Goal: Task Accomplishment & Management: Use online tool/utility

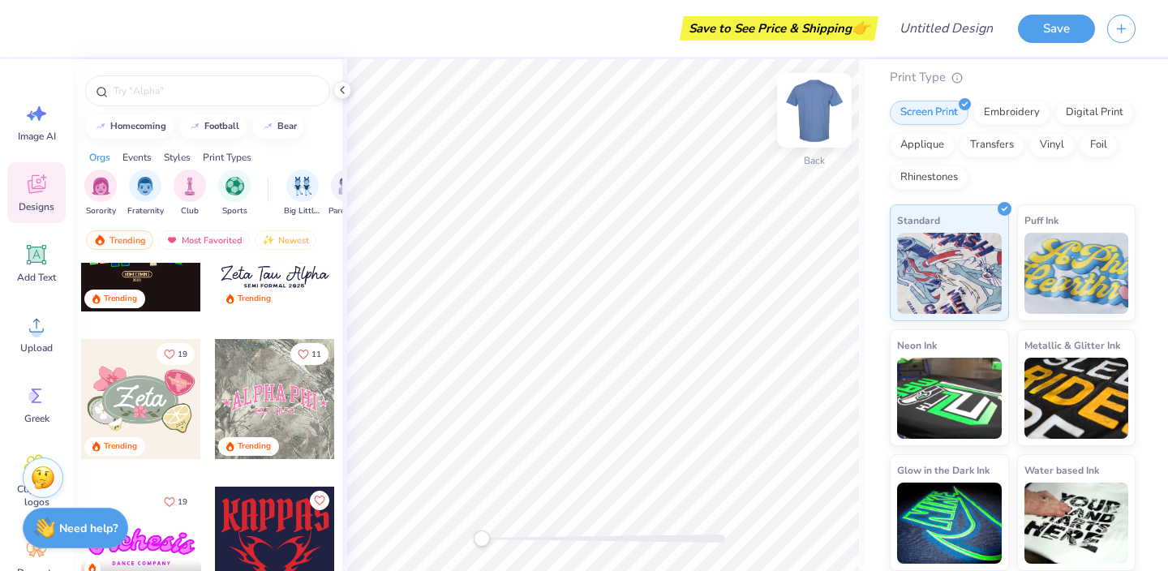
click at [823, 110] on img at bounding box center [814, 110] width 65 height 65
click at [1120, 37] on button "button" at bounding box center [1121, 26] width 28 height 28
click at [28, 130] on span "Image AI" at bounding box center [37, 136] width 38 height 13
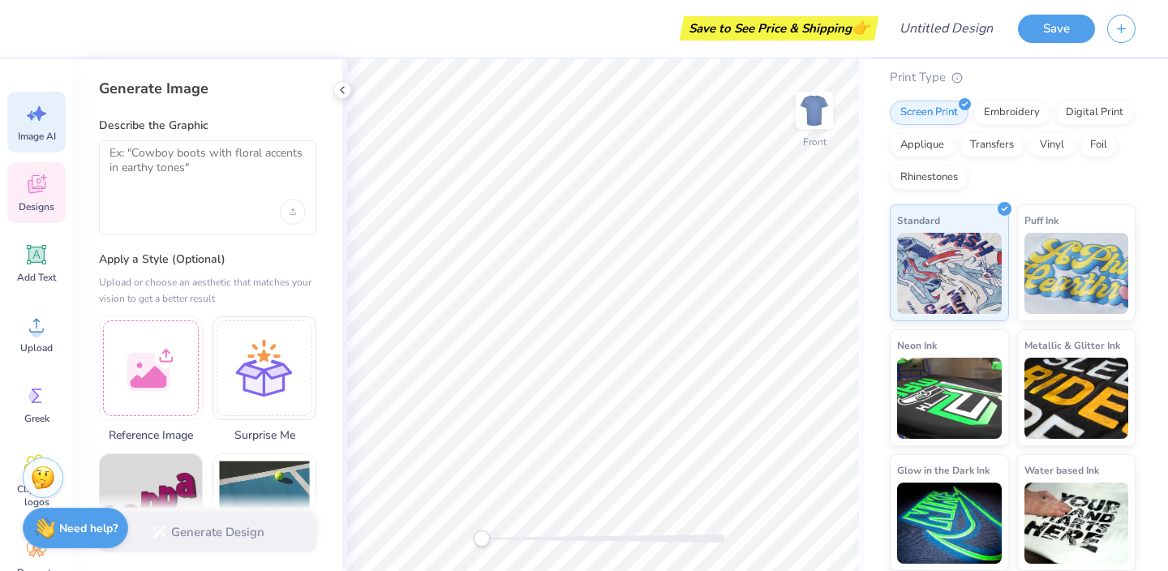
click at [41, 188] on icon at bounding box center [37, 184] width 18 height 19
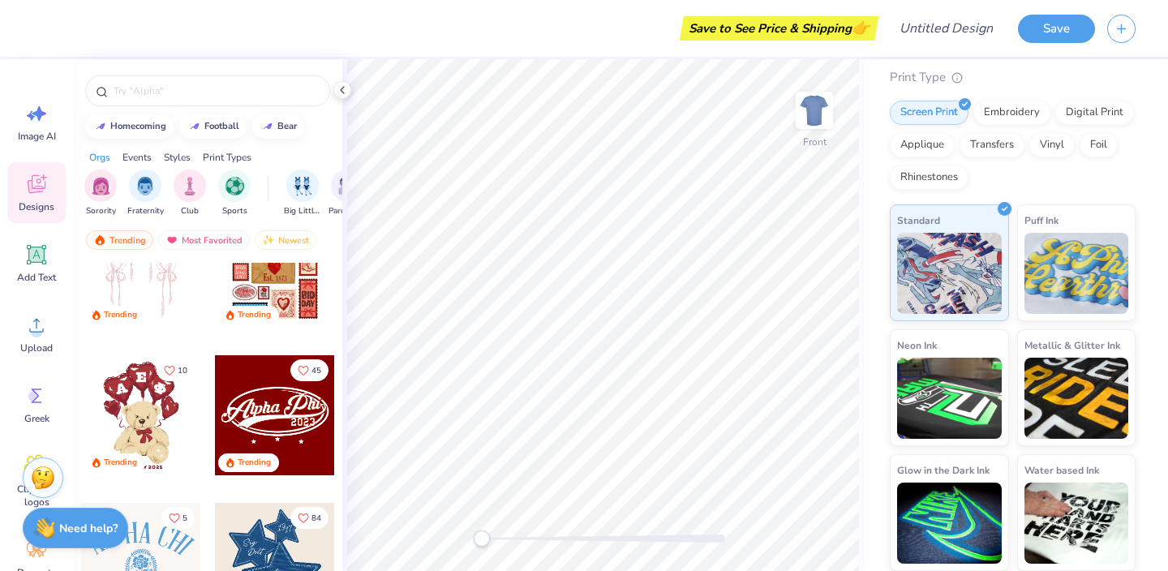
scroll to position [596, 0]
